Goal: Task Accomplishment & Management: Use online tool/utility

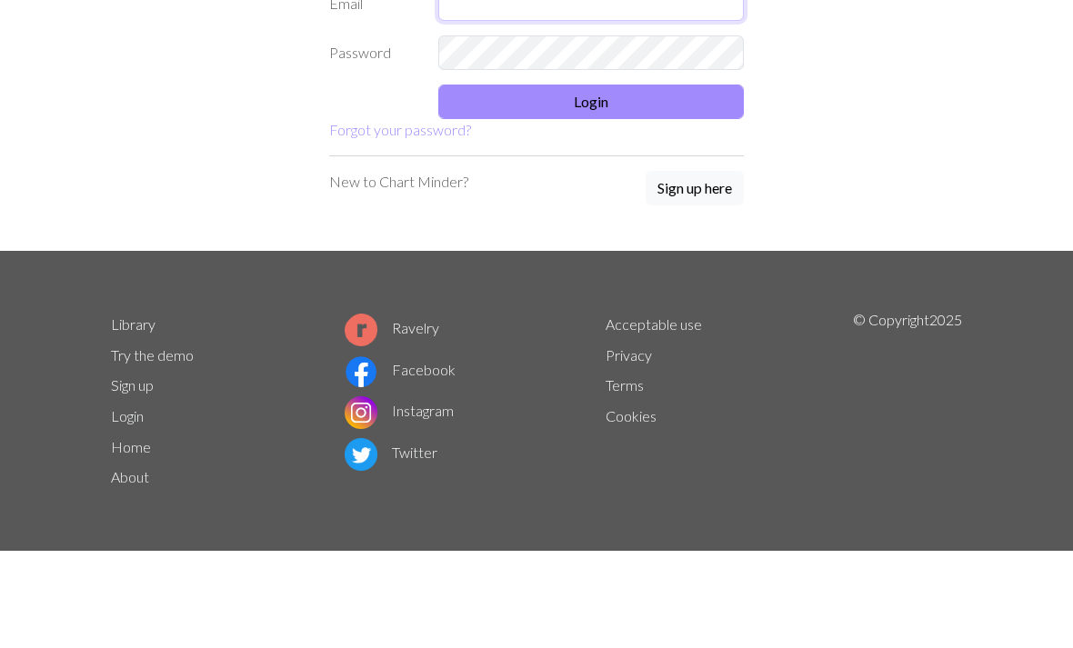
type input "[EMAIL_ADDRESS][DOMAIN_NAME]"
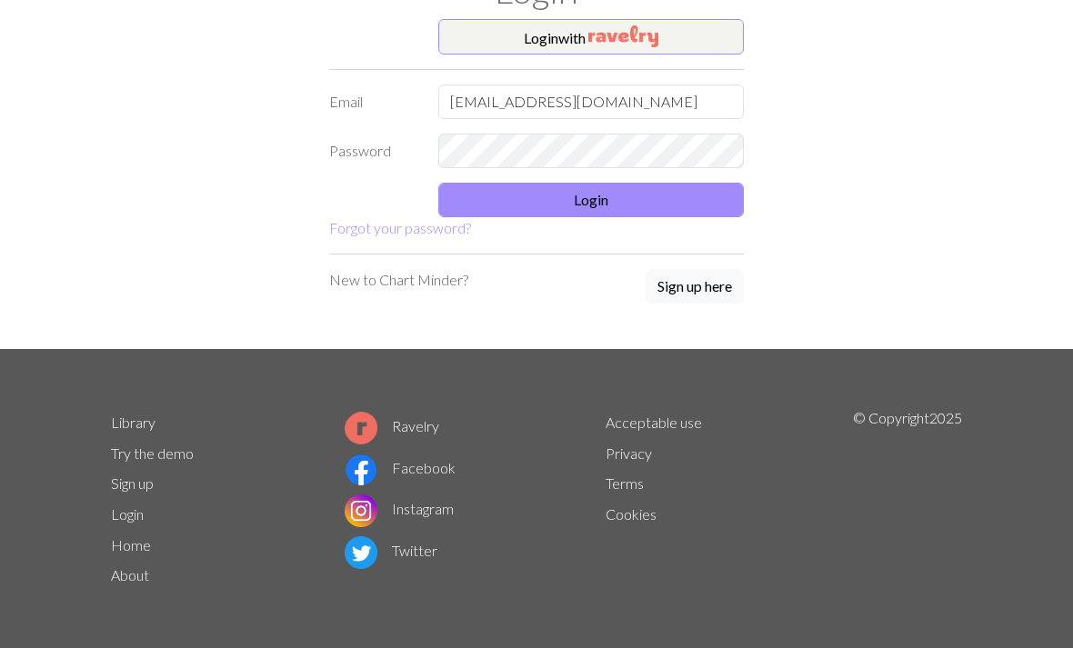
click at [666, 205] on button "Login" at bounding box center [591, 200] width 306 height 35
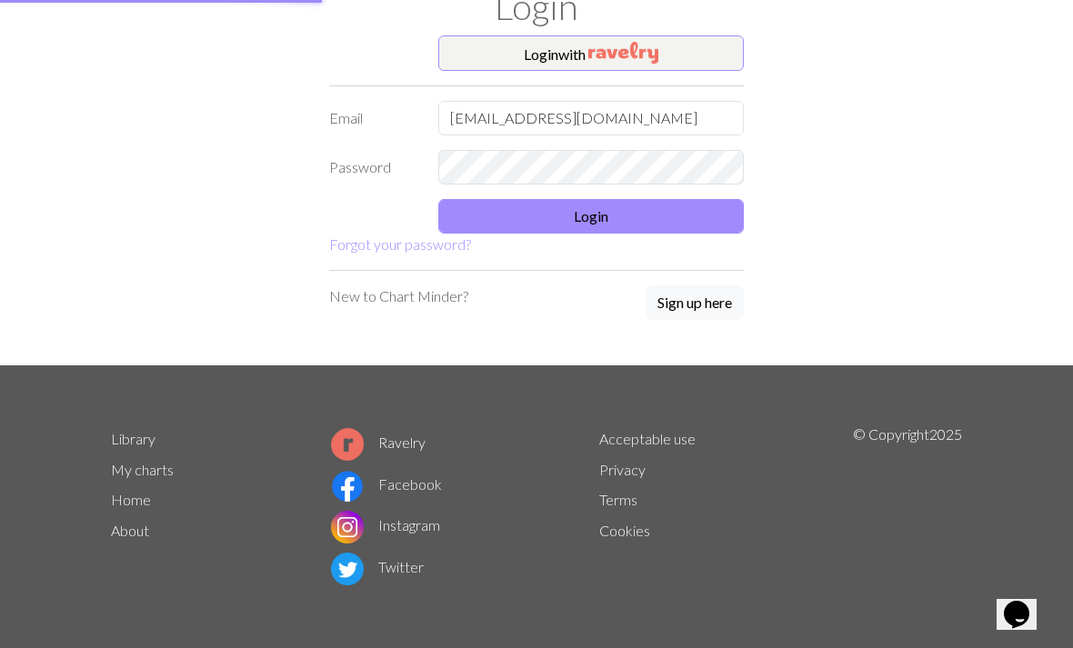
scroll to position [69, 0]
click at [676, 208] on button "Login" at bounding box center [591, 217] width 306 height 35
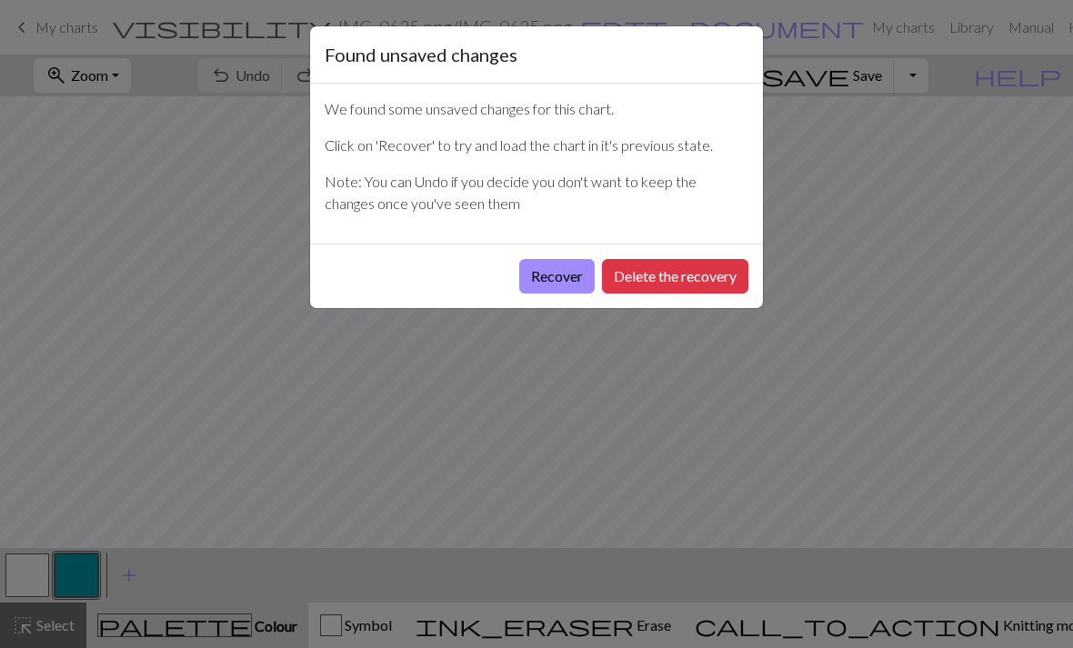
click at [558, 291] on button "Recover" at bounding box center [556, 276] width 75 height 35
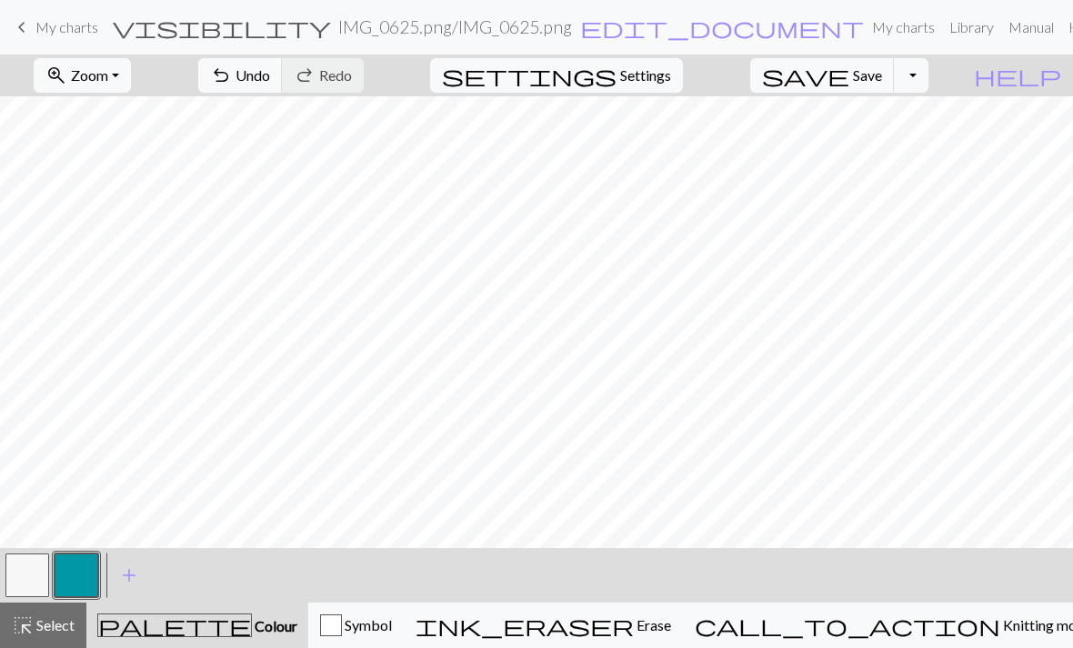
click at [865, 32] on link "My charts" at bounding box center [903, 27] width 77 height 36
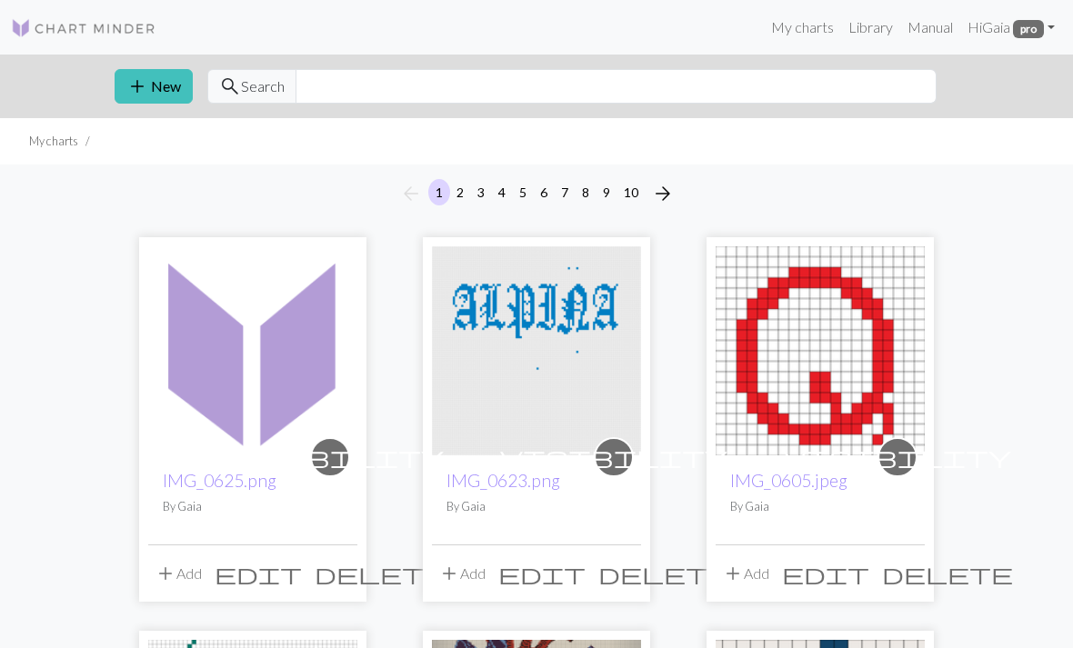
click at [136, 83] on span "add" at bounding box center [137, 86] width 22 height 25
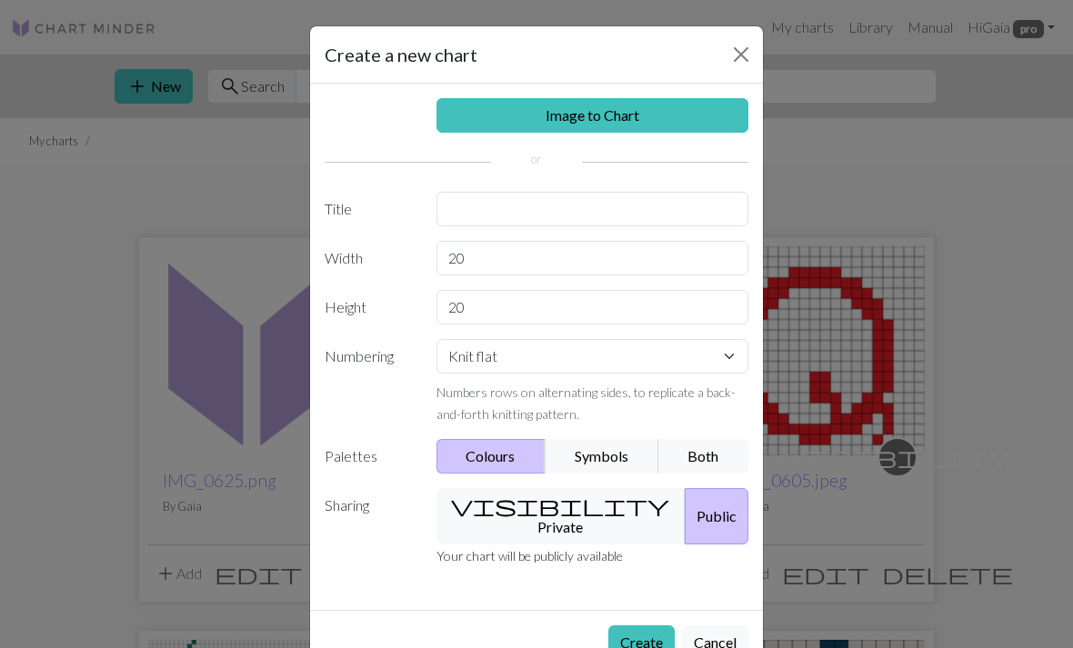
click at [600, 110] on link "Image to Chart" at bounding box center [592, 115] width 313 height 35
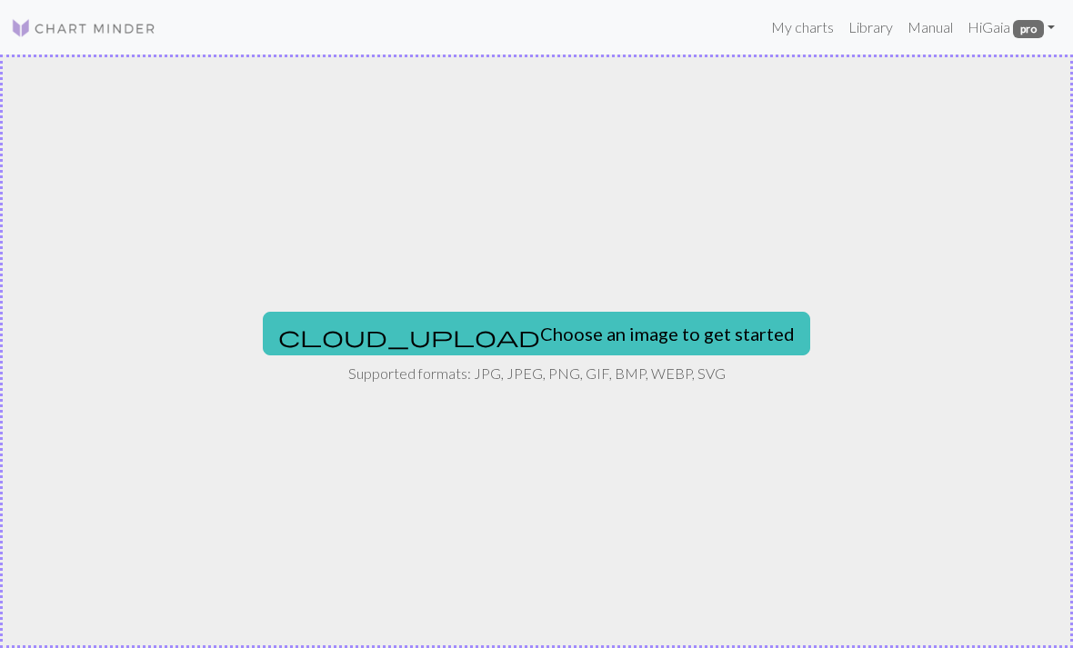
click at [540, 346] on button "cloud_upload Choose an image to get started" at bounding box center [536, 334] width 547 height 44
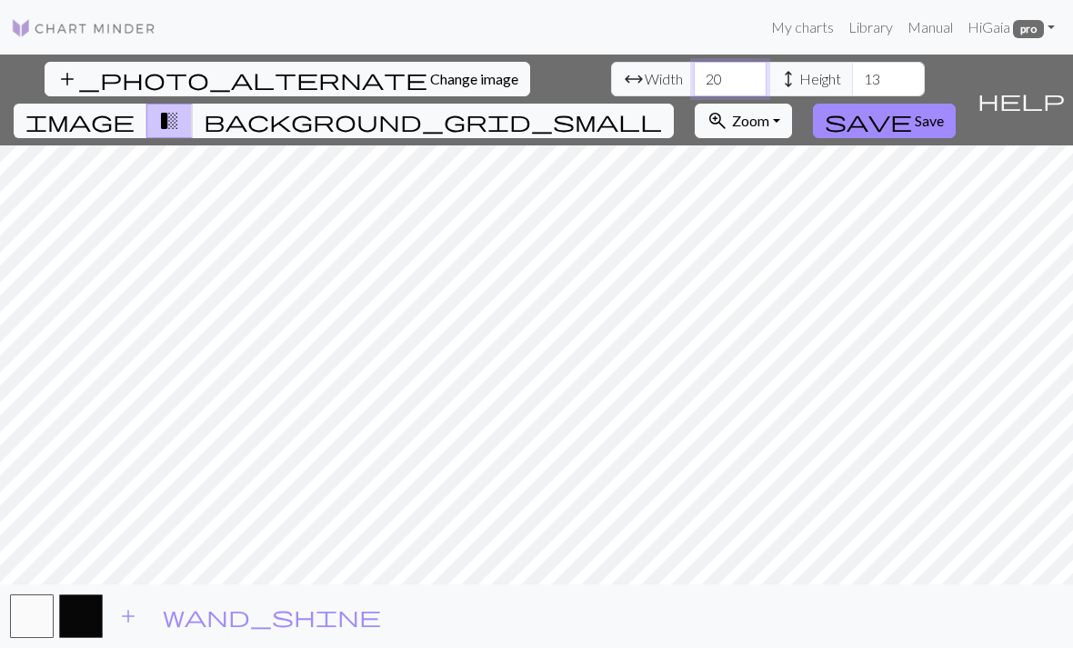
click at [694, 79] on input "20" at bounding box center [730, 79] width 73 height 35
type input "2"
type input "108"
click at [852, 77] on input "13" at bounding box center [888, 79] width 73 height 35
type input "1"
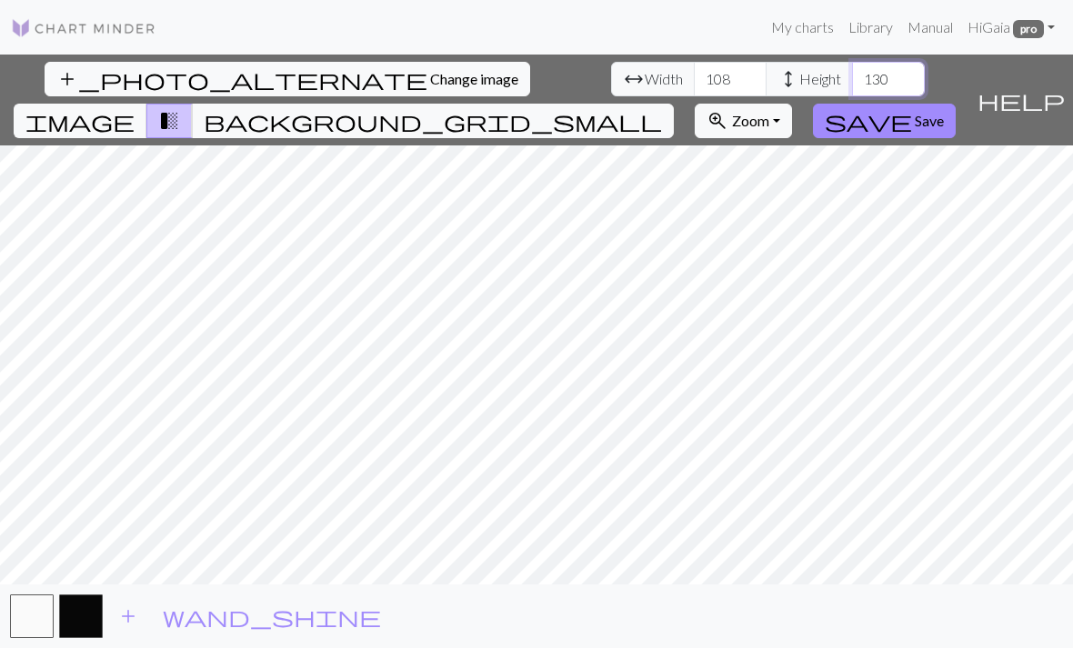
type input "130"
click at [674, 104] on button "background_grid_small" at bounding box center [433, 121] width 482 height 35
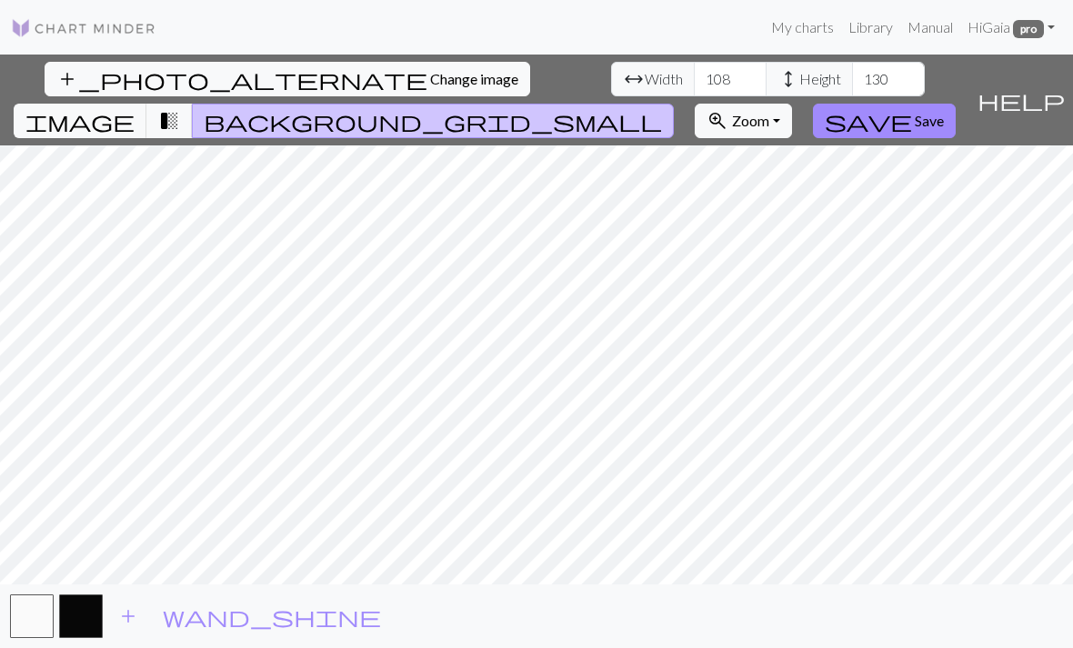
click at [180, 108] on span "transition_fade" at bounding box center [169, 120] width 22 height 25
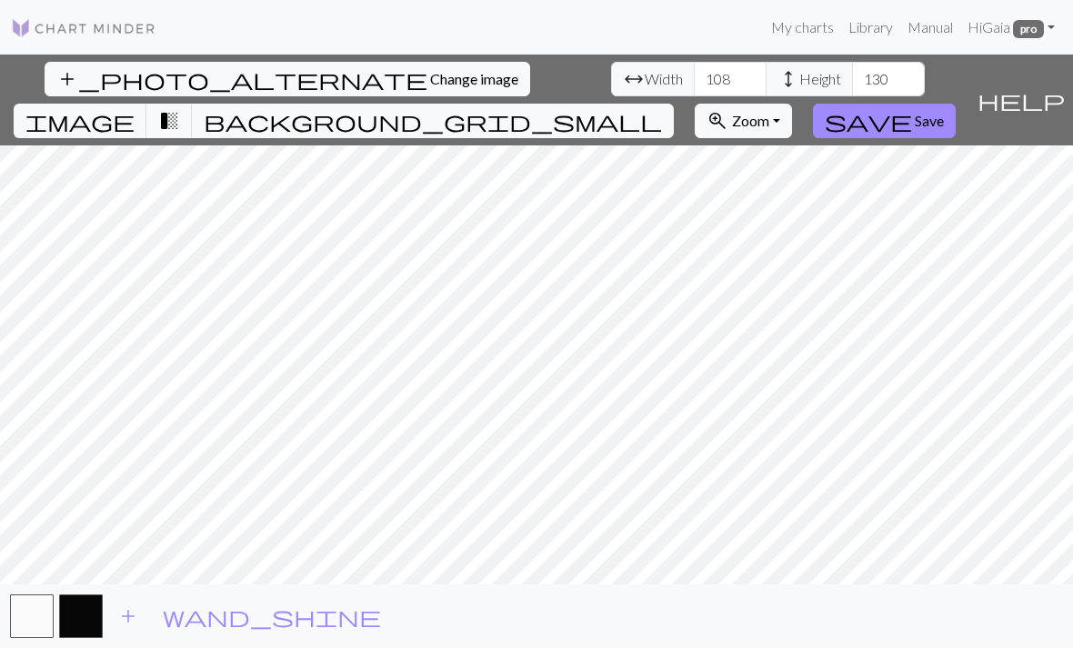
click at [180, 108] on span "transition_fade" at bounding box center [169, 120] width 22 height 25
click at [135, 108] on span "image" at bounding box center [79, 120] width 109 height 25
click at [674, 104] on button "background_grid_small" at bounding box center [433, 121] width 482 height 35
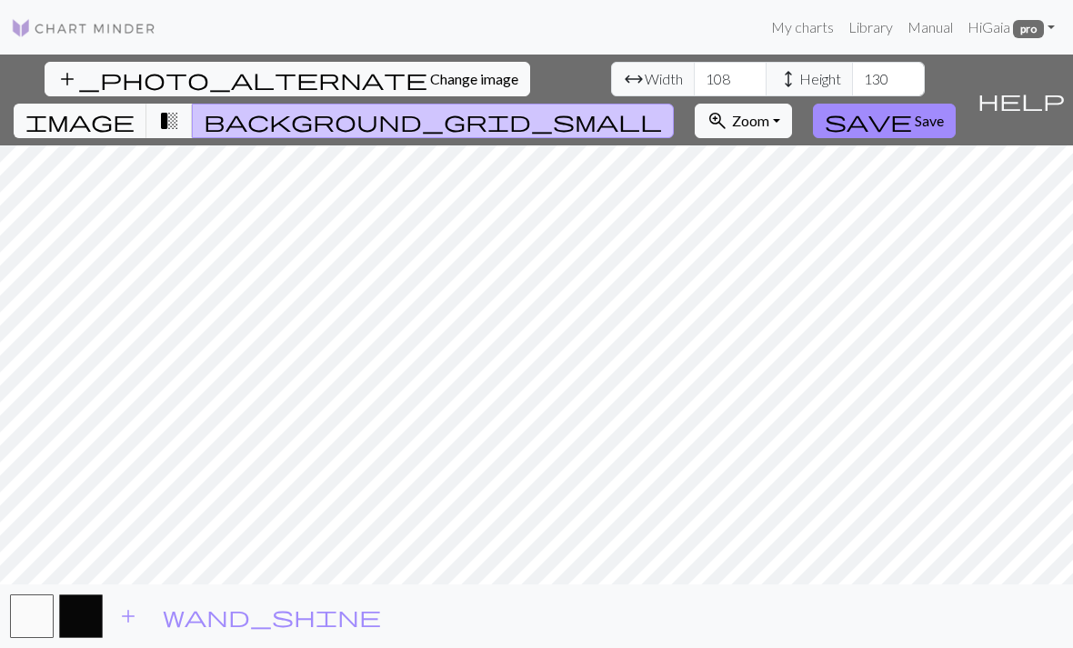
click at [944, 112] on span "Save" at bounding box center [929, 120] width 29 height 17
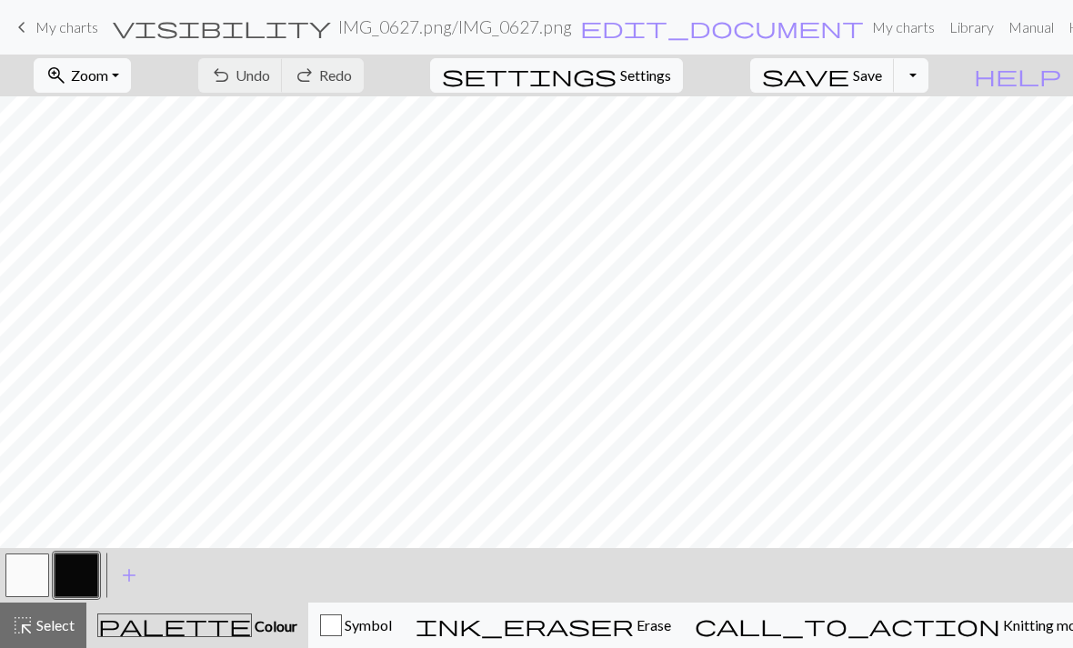
click at [131, 81] on button "zoom_in Zoom Zoom" at bounding box center [82, 75] width 97 height 35
click at [131, 122] on button "Fit all" at bounding box center [107, 115] width 144 height 29
click at [131, 65] on button "zoom_in Zoom Zoom" at bounding box center [82, 75] width 97 height 35
click at [130, 113] on button "Fit all" at bounding box center [107, 115] width 144 height 29
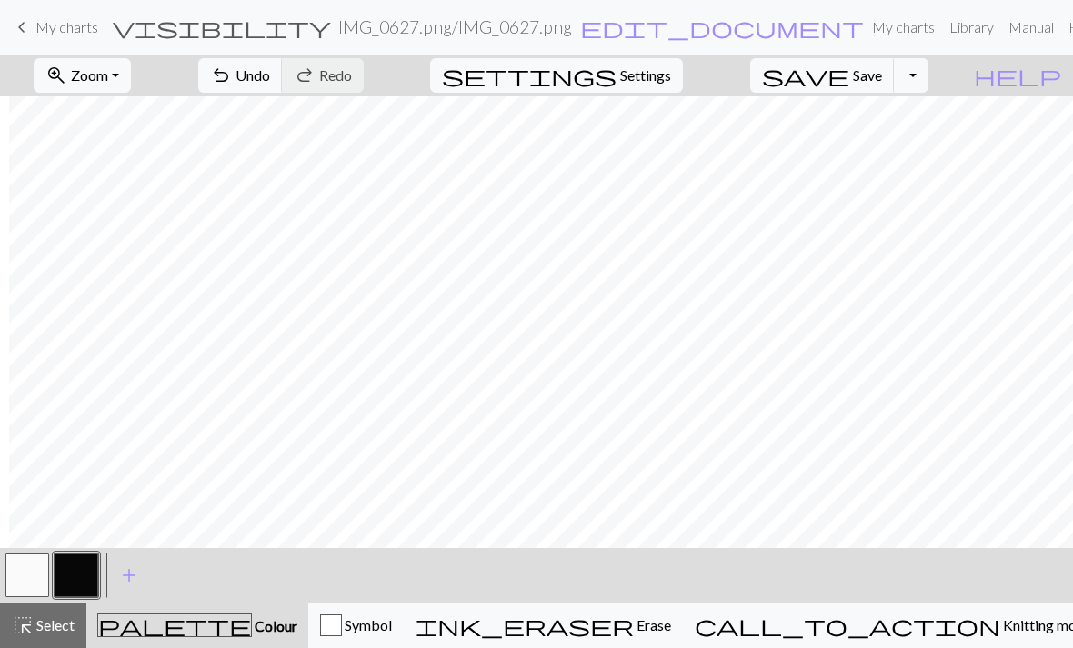
scroll to position [0, 175]
click at [270, 75] on span "Undo" at bounding box center [253, 74] width 35 height 17
click at [85, 576] on button "button" at bounding box center [77, 576] width 44 height 44
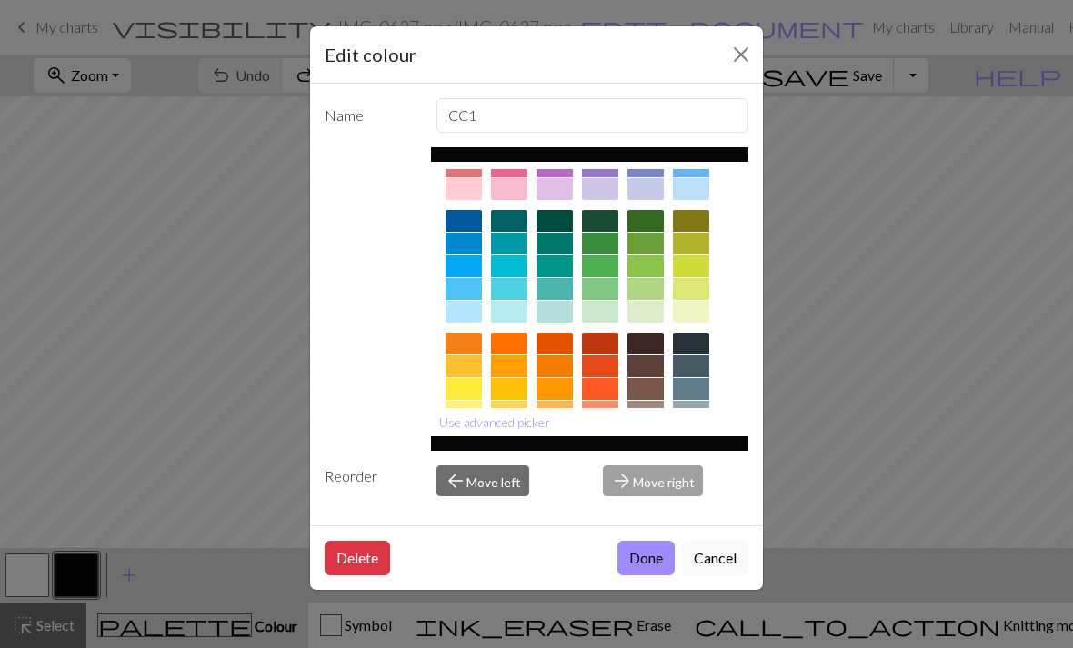
scroll to position [115, 0]
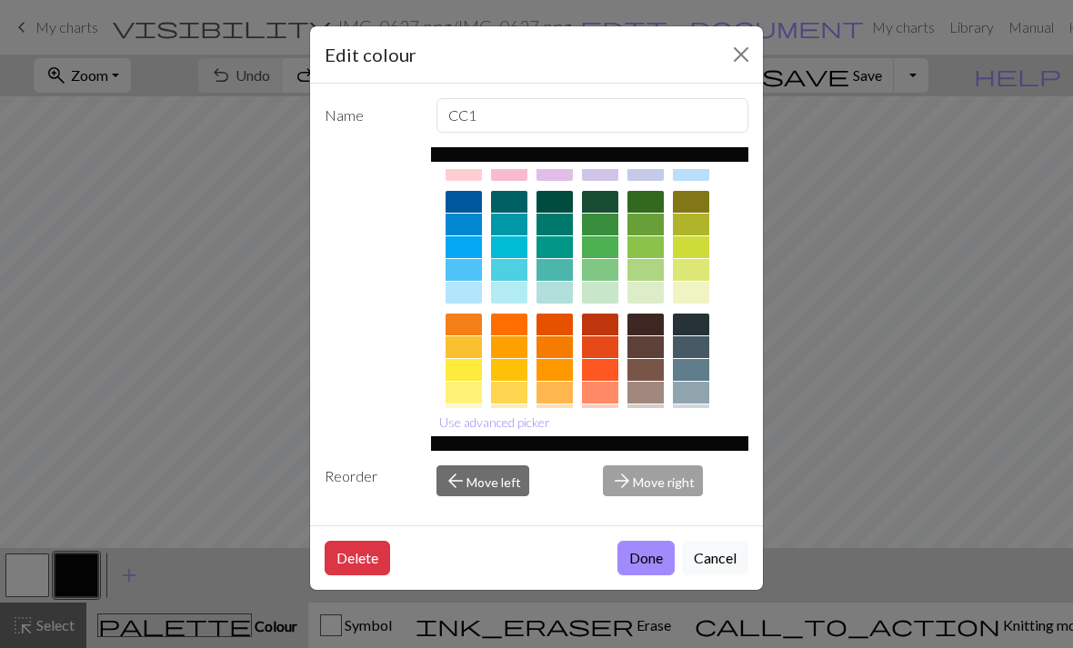
click at [605, 267] on div at bounding box center [600, 270] width 36 height 22
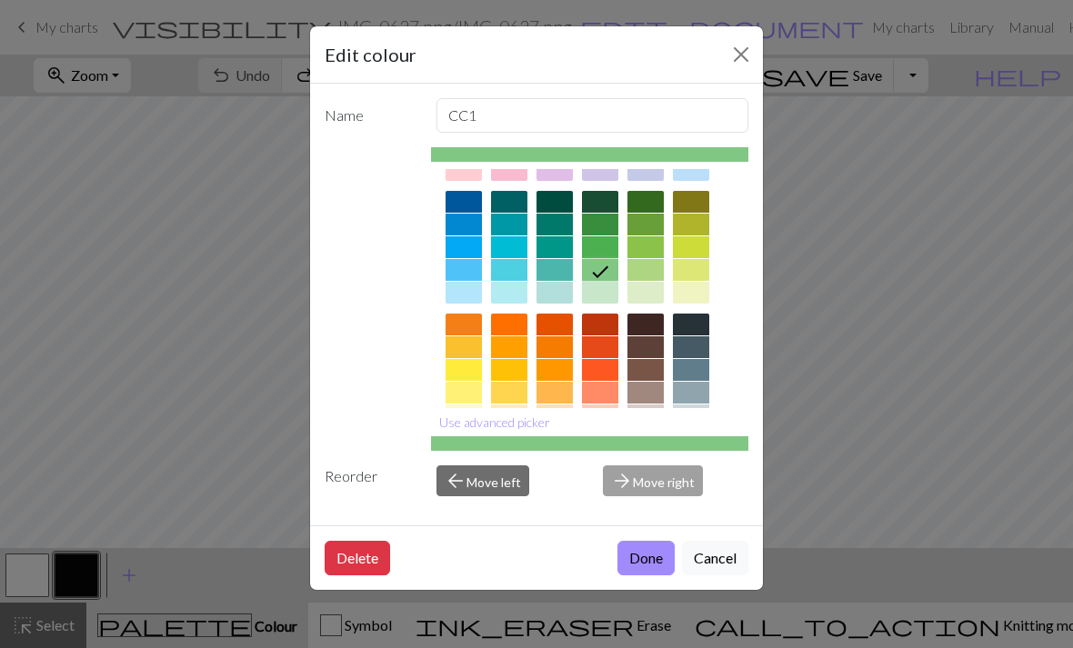
click at [649, 576] on button "Done" at bounding box center [645, 558] width 57 height 35
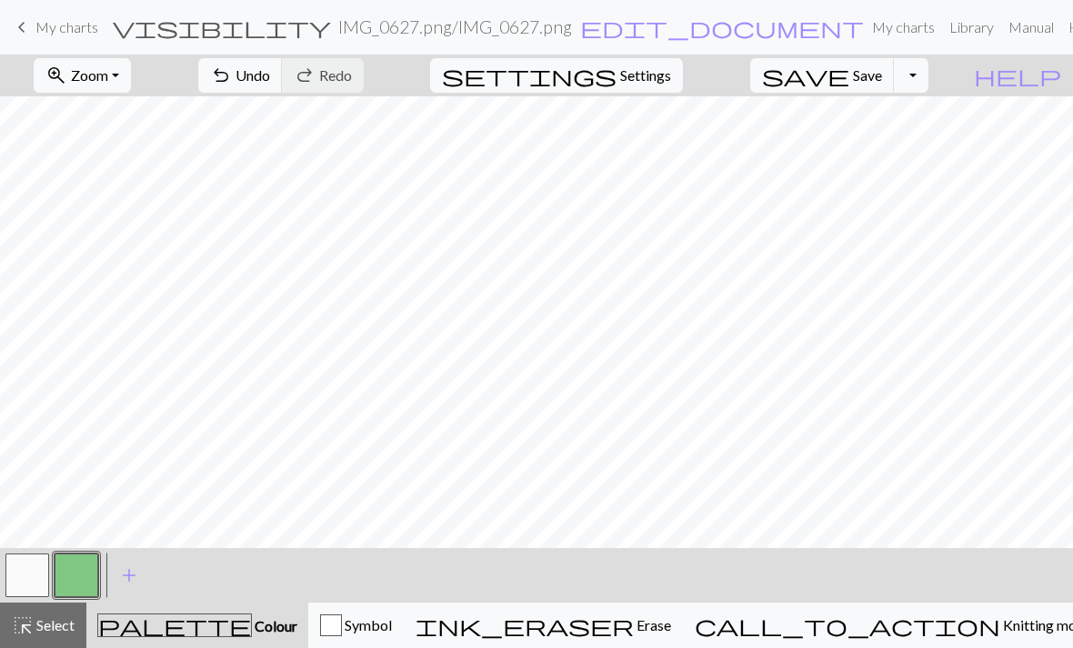
click at [882, 80] on span "Save" at bounding box center [867, 74] width 29 height 17
click at [928, 76] on button "Toggle Dropdown" at bounding box center [911, 75] width 35 height 35
click at [907, 151] on button "save_alt Download" at bounding box center [777, 144] width 300 height 29
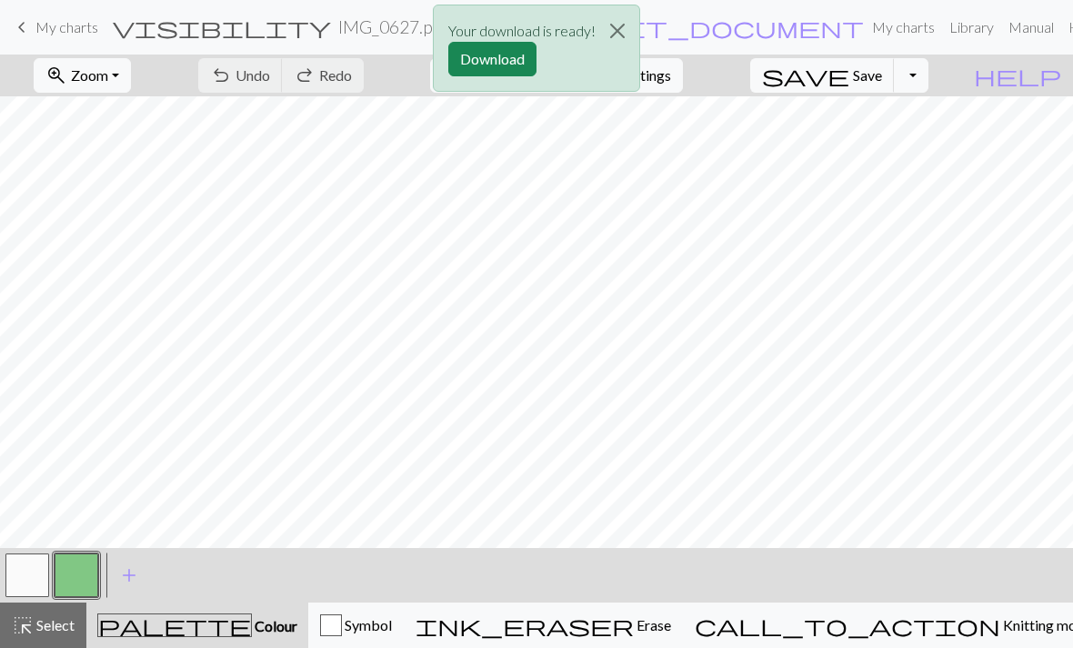
click at [504, 58] on button "Download" at bounding box center [492, 59] width 88 height 35
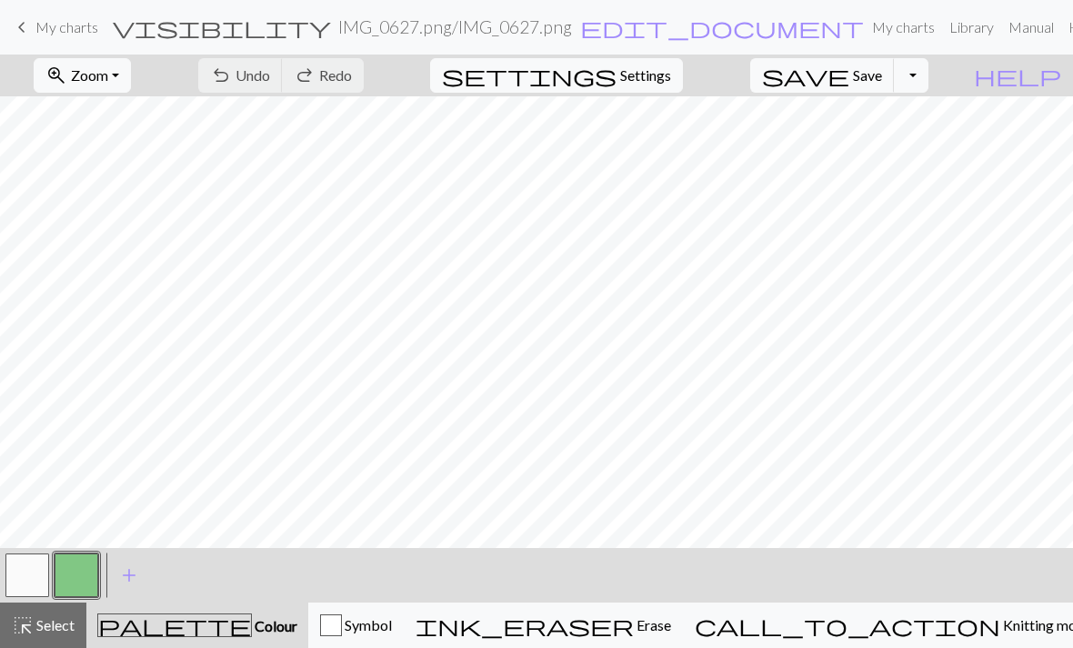
click at [882, 75] on span "Save" at bounding box center [867, 74] width 29 height 17
